Goal: Transaction & Acquisition: Purchase product/service

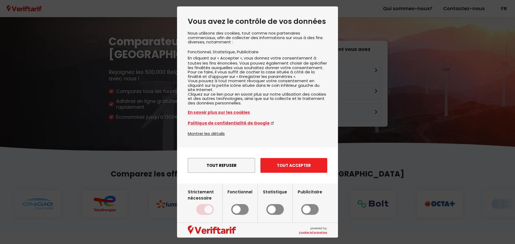
click at [301, 173] on button "Tout accepter" at bounding box center [293, 165] width 67 height 15
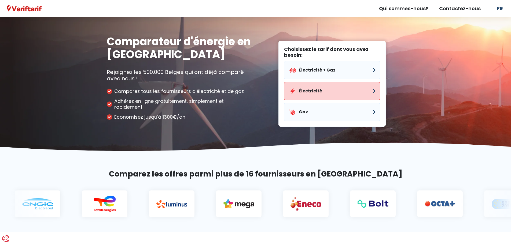
click at [318, 93] on button "Électricité" at bounding box center [332, 91] width 96 height 18
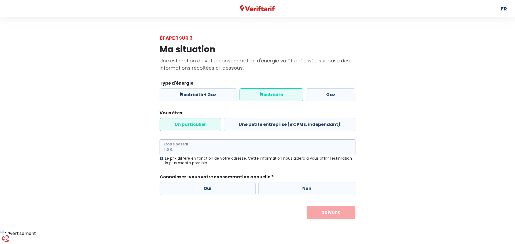
click at [190, 151] on input "Code postal" at bounding box center [258, 148] width 196 height 16
type input "4020"
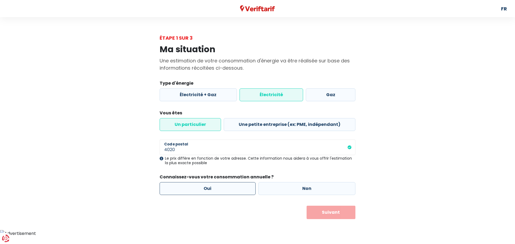
click at [220, 190] on label "Oui" at bounding box center [208, 188] width 96 height 13
click at [220, 190] on input "Oui" at bounding box center [208, 188] width 96 height 13
radio input "true"
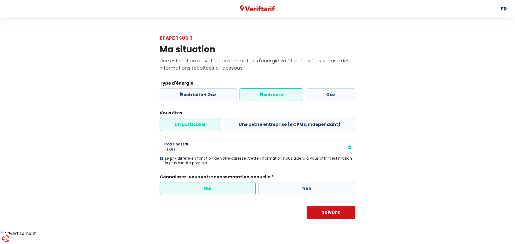
click at [338, 215] on button "Suivant" at bounding box center [331, 212] width 49 height 13
select select
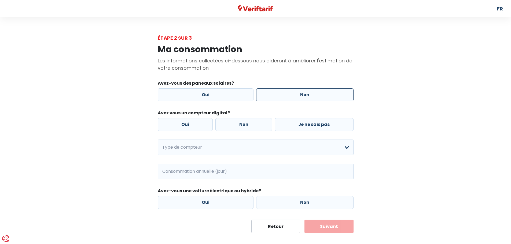
click at [289, 97] on label "Non" at bounding box center [304, 95] width 97 height 13
click at [289, 97] on input "Non" at bounding box center [304, 95] width 97 height 13
radio input "true"
click at [251, 125] on label "Non" at bounding box center [243, 124] width 57 height 13
click at [251, 125] on input "Non" at bounding box center [243, 124] width 57 height 13
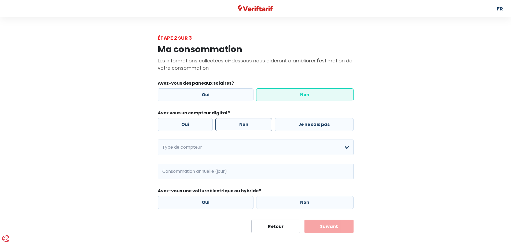
radio input "true"
click at [346, 148] on select "Mono-horaire Bi-horaire Mono-horaire + exclusif nuit Bi-horaire + exclusif nuit…" at bounding box center [256, 148] width 196 height 16
select select "day_single_rate"
click at [158, 140] on select "Mono-horaire Bi-horaire Mono-horaire + exclusif nuit Bi-horaire + exclusif nuit…" at bounding box center [256, 148] width 196 height 16
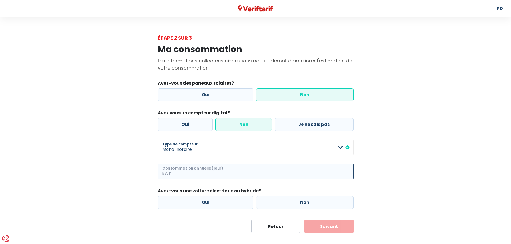
click at [175, 171] on input "Consommation annuelle (jour)" at bounding box center [262, 172] width 181 height 16
type input "1600"
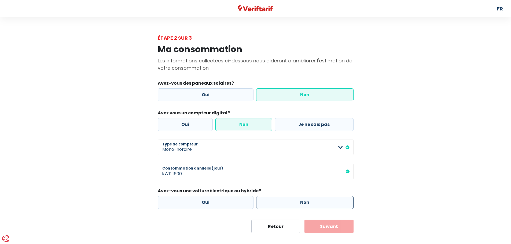
click at [300, 200] on label "Non" at bounding box center [304, 202] width 97 height 13
click at [300, 200] on input "Non" at bounding box center [304, 202] width 97 height 13
radio input "true"
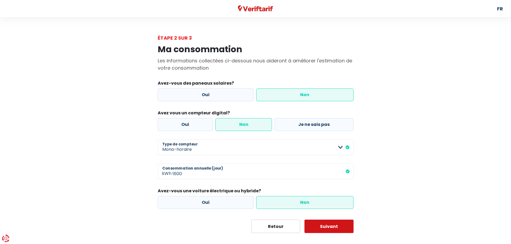
click at [326, 225] on button "Suivant" at bounding box center [328, 226] width 49 height 13
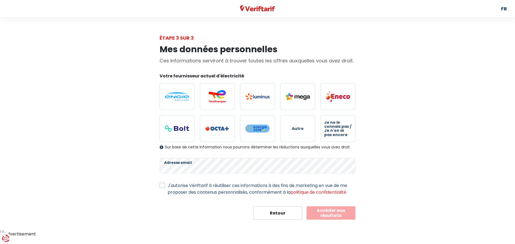
click at [168, 185] on label "J'autorise Vériftarif à réutiliser ces informations à des fins de marketing en …" at bounding box center [262, 188] width 188 height 13
click at [161, 185] on input "J'autorise Vériftarif à réutiliser ces informations à des fins de marketing en …" at bounding box center [162, 184] width 5 height 5
checkbox input "true"
click at [216, 99] on img at bounding box center [217, 96] width 24 height 13
click at [216, 99] on input "radio" at bounding box center [217, 96] width 35 height 27
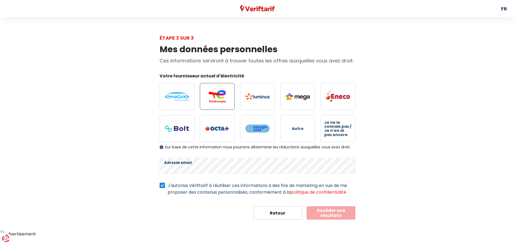
radio input "true"
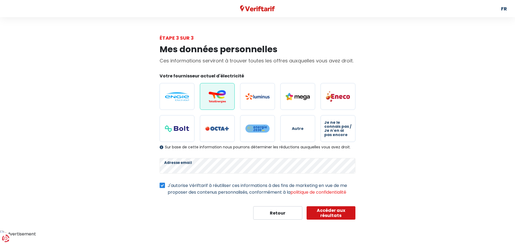
click at [336, 213] on button "Accéder aux résultats" at bounding box center [331, 213] width 49 height 13
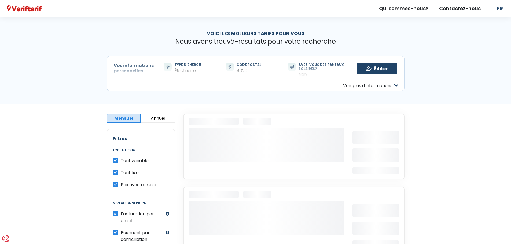
click at [121, 159] on label "Tarif variable" at bounding box center [135, 160] width 28 height 7
click at [113, 159] on input "Tarif variable" at bounding box center [115, 159] width 5 height 5
checkbox input "false"
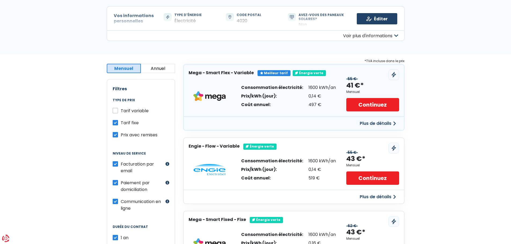
scroll to position [54, 0]
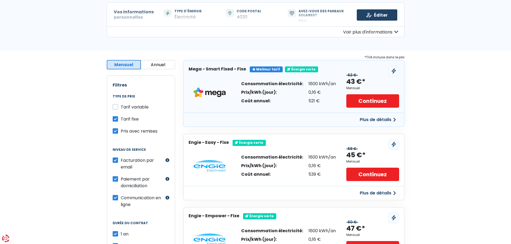
click at [121, 180] on label "Paiement par domiciliation" at bounding box center [142, 182] width 43 height 13
click at [117, 180] on input "Paiement par domiciliation" at bounding box center [115, 178] width 5 height 5
checkbox input "false"
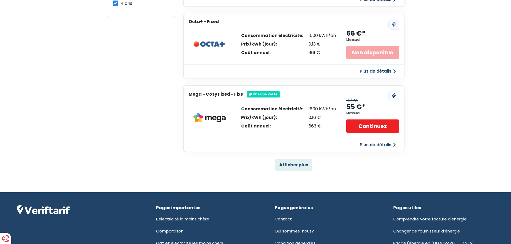
scroll to position [322, 0]
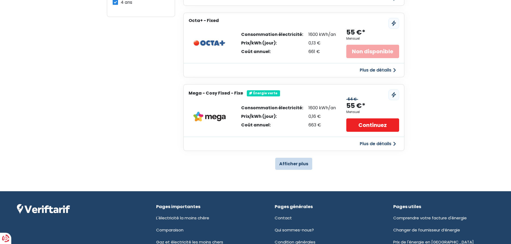
click at [295, 166] on button "Afficher plus" at bounding box center [293, 164] width 37 height 12
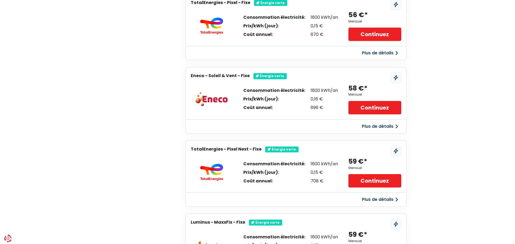
scroll to position [604, 0]
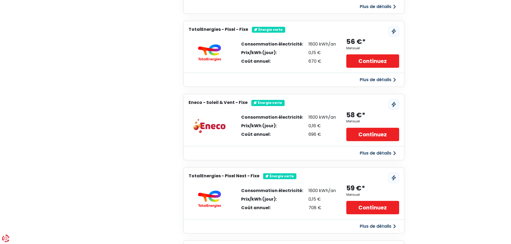
click at [381, 154] on button "Plus de détails" at bounding box center [377, 154] width 43 height 10
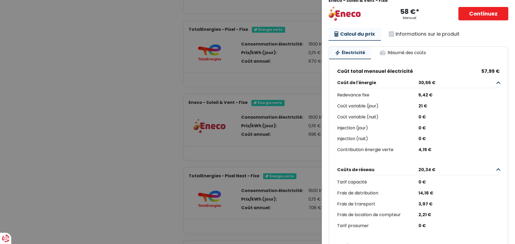
scroll to position [0, 0]
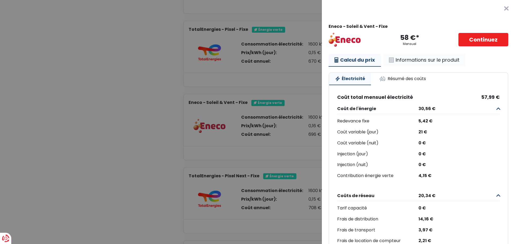
click at [407, 59] on link "Informations sur le produit" at bounding box center [424, 60] width 82 height 12
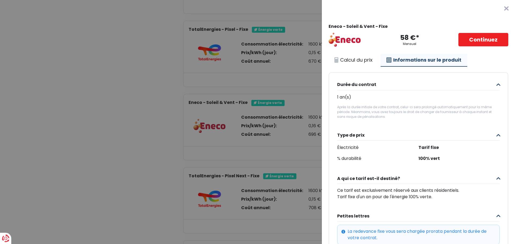
click at [499, 9] on button "×" at bounding box center [506, 8] width 17 height 17
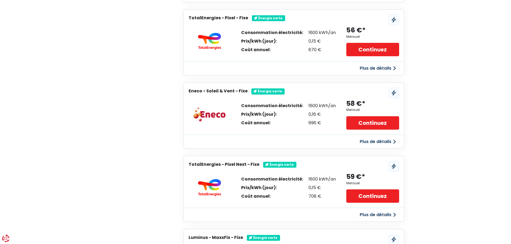
scroll to position [631, 0]
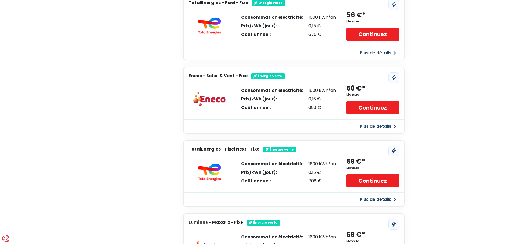
click at [374, 127] on button "Plus de détails" at bounding box center [377, 127] width 43 height 10
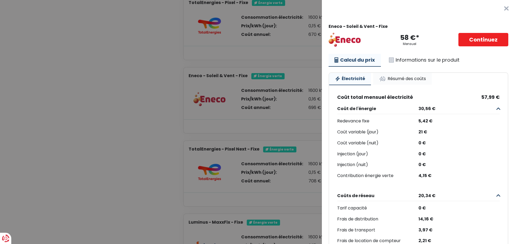
click at [391, 81] on link "Résumé des coûts" at bounding box center [402, 79] width 59 height 12
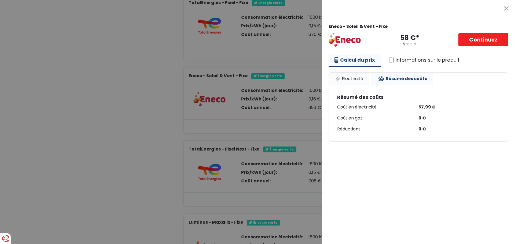
click at [350, 78] on link "Électricité" at bounding box center [349, 79] width 40 height 12
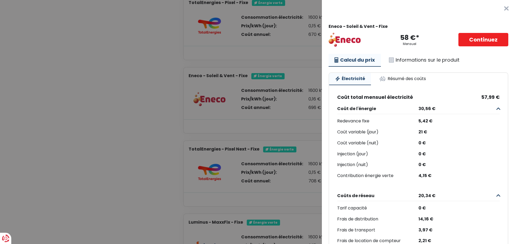
click at [498, 9] on button "×" at bounding box center [506, 8] width 17 height 17
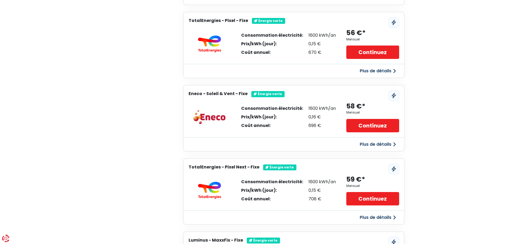
scroll to position [604, 0]
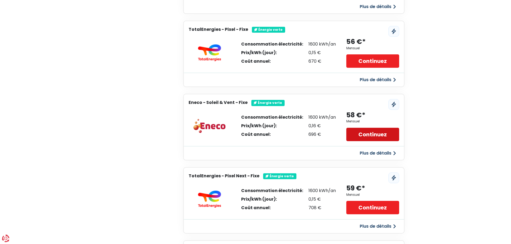
click at [374, 136] on link "Continuez" at bounding box center [372, 134] width 53 height 13
